Goal: Task Accomplishment & Management: Complete application form

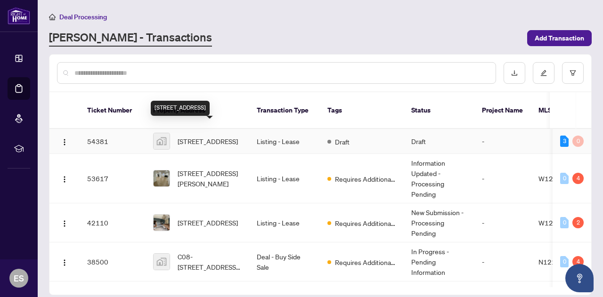
click at [214, 136] on span "[STREET_ADDRESS]" at bounding box center [208, 141] width 60 height 10
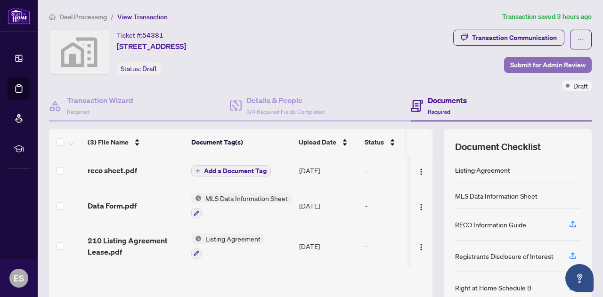
click at [529, 63] on span "Submit for Admin Review" at bounding box center [547, 64] width 75 height 15
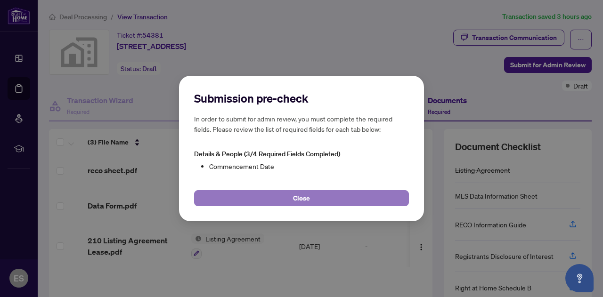
click at [312, 198] on button "Close" at bounding box center [301, 198] width 215 height 16
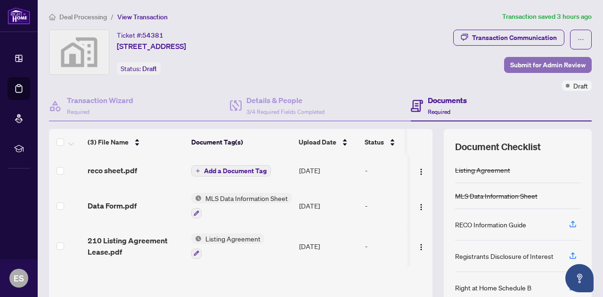
click at [534, 65] on span "Submit for Admin Review" at bounding box center [547, 64] width 75 height 15
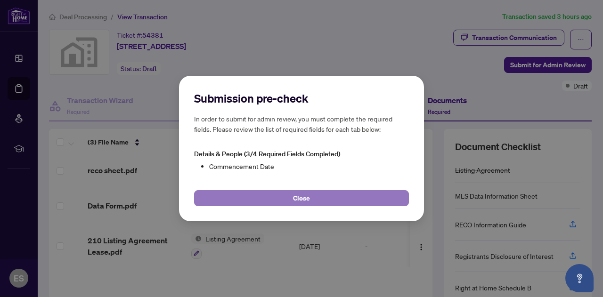
click at [317, 195] on button "Close" at bounding box center [301, 198] width 215 height 16
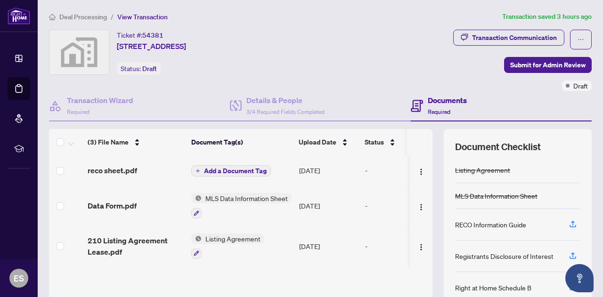
scroll to position [96, 0]
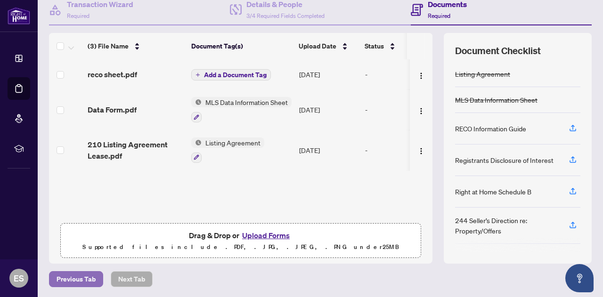
click at [81, 273] on span "Previous Tab" at bounding box center [76, 279] width 39 height 15
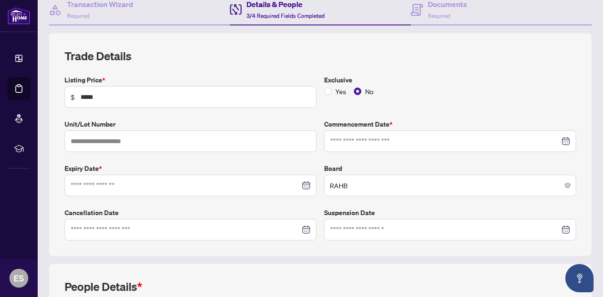
type input "**********"
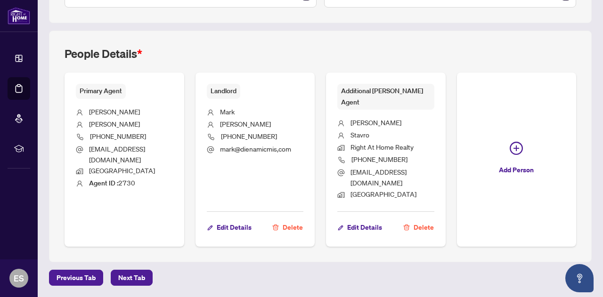
scroll to position [401, 0]
click at [81, 277] on span "Previous Tab" at bounding box center [76, 277] width 39 height 15
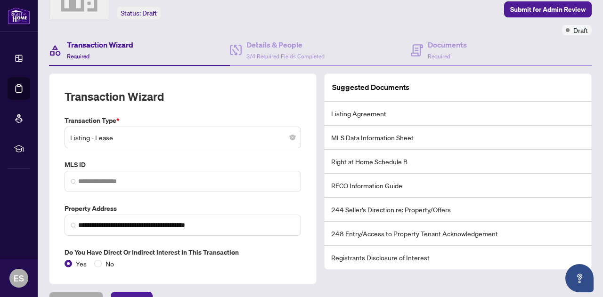
scroll to position [75, 0]
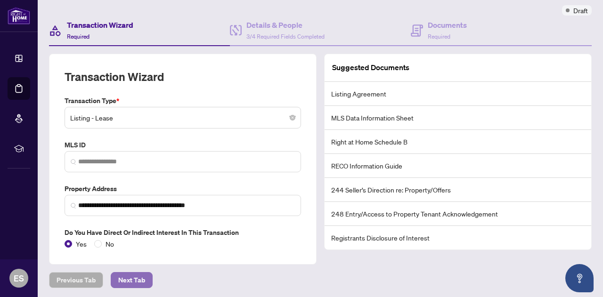
click at [125, 276] on span "Next Tab" at bounding box center [131, 280] width 27 height 15
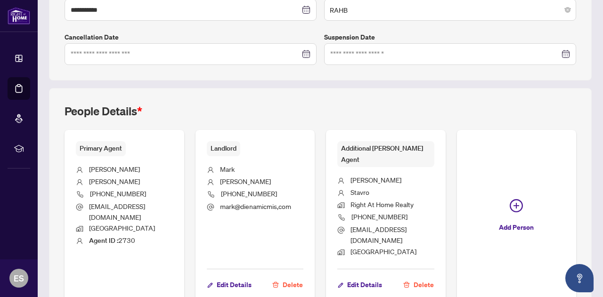
scroll to position [401, 0]
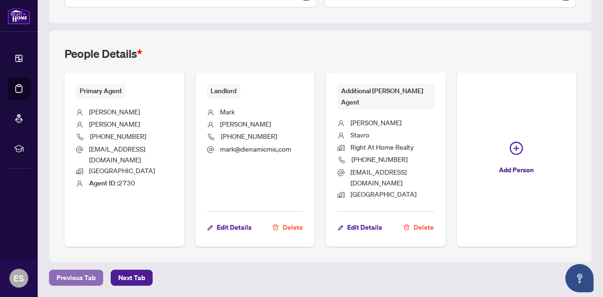
click at [84, 278] on span "Previous Tab" at bounding box center [76, 277] width 39 height 15
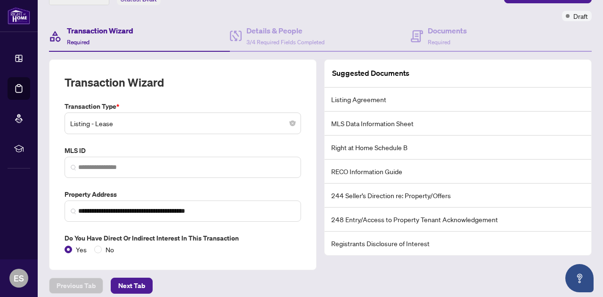
scroll to position [75, 0]
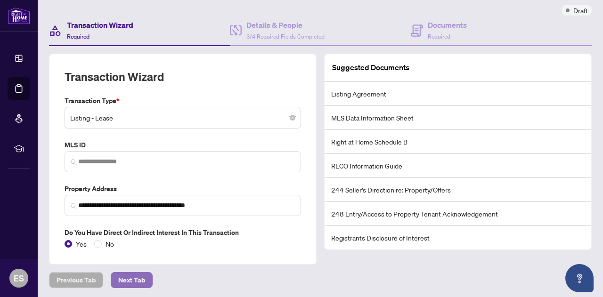
click at [125, 279] on span "Next Tab" at bounding box center [131, 280] width 27 height 15
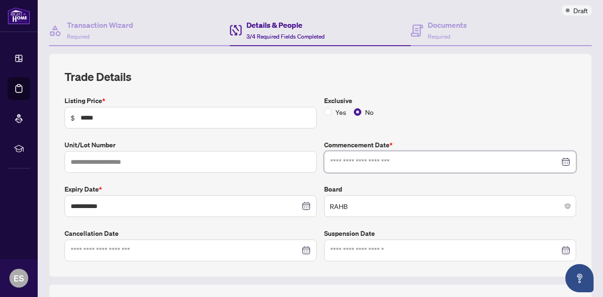
click at [416, 162] on input at bounding box center [444, 162] width 229 height 10
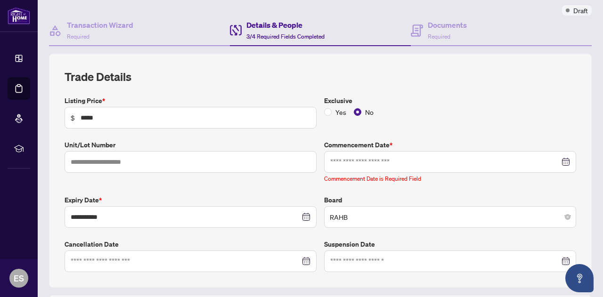
click at [532, 85] on div "**********" at bounding box center [320, 170] width 511 height 203
click at [557, 166] on div at bounding box center [450, 162] width 252 height 22
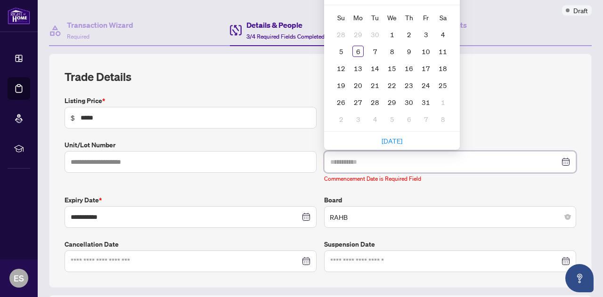
type input "**********"
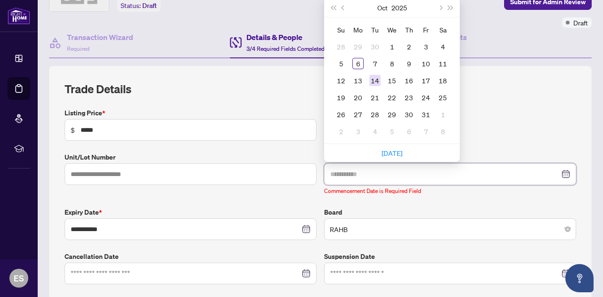
scroll to position [64, 0]
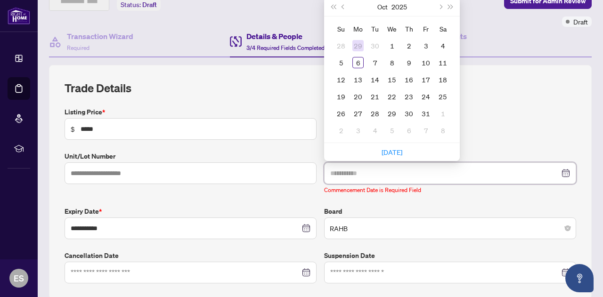
type input "**********"
click at [341, 5] on span "Previous month (PageUp)" at bounding box center [343, 6] width 5 height 5
type input "**********"
click at [370, 97] on div "23" at bounding box center [374, 96] width 11 height 11
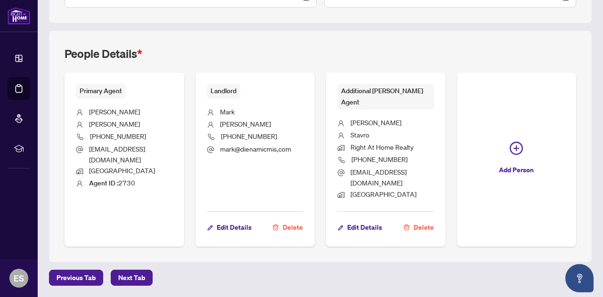
scroll to position [401, 0]
click at [152, 297] on main "**********" at bounding box center [320, 148] width 565 height 297
click at [133, 277] on span "Next Tab" at bounding box center [131, 277] width 27 height 15
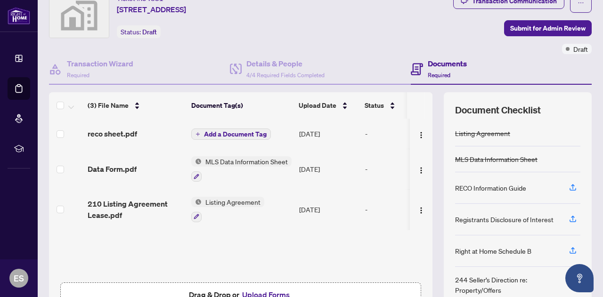
scroll to position [36, 0]
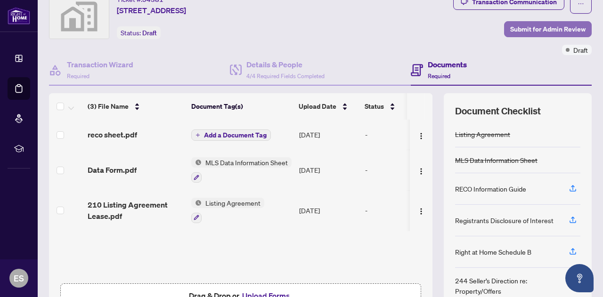
click at [515, 25] on span "Submit for Admin Review" at bounding box center [547, 29] width 75 height 15
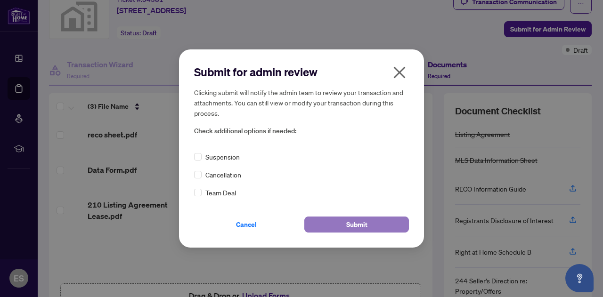
click at [348, 226] on span "Submit" at bounding box center [356, 224] width 21 height 15
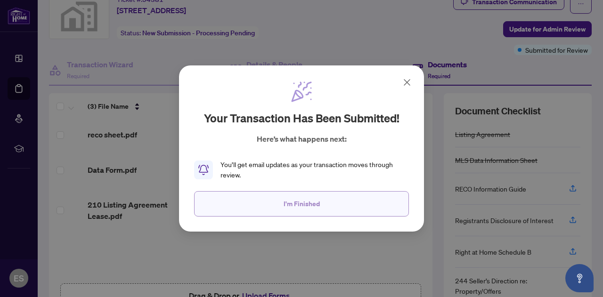
click at [305, 202] on span "I'm Finished" at bounding box center [302, 203] width 36 height 15
